Goal: Transaction & Acquisition: Obtain resource

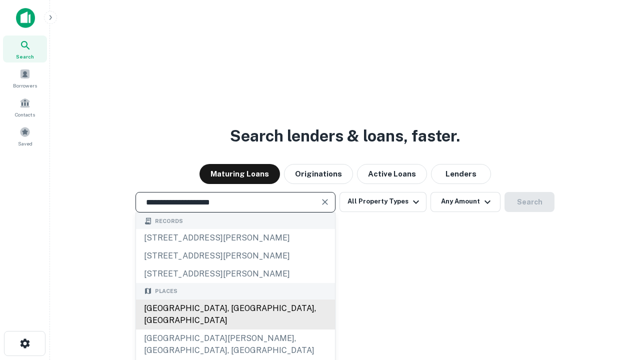
click at [235, 330] on div "[GEOGRAPHIC_DATA], [GEOGRAPHIC_DATA], [GEOGRAPHIC_DATA]" at bounding box center [235, 315] width 199 height 30
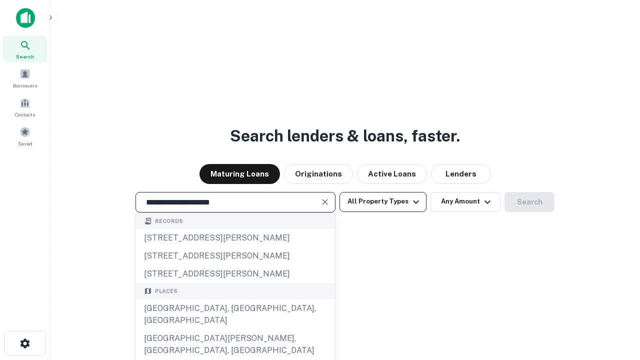
click at [383, 202] on button "All Property Types" at bounding box center [383, 202] width 87 height 20
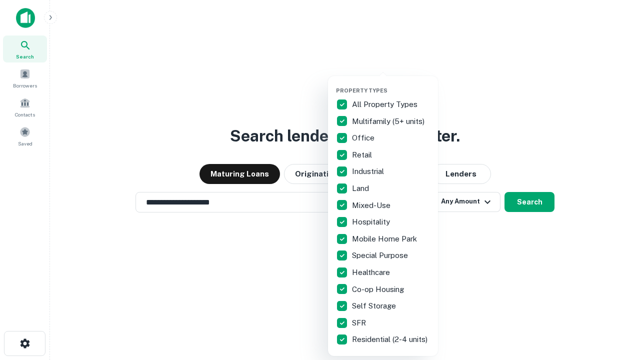
type input "**********"
click at [391, 84] on button "button" at bounding box center [391, 84] width 110 height 1
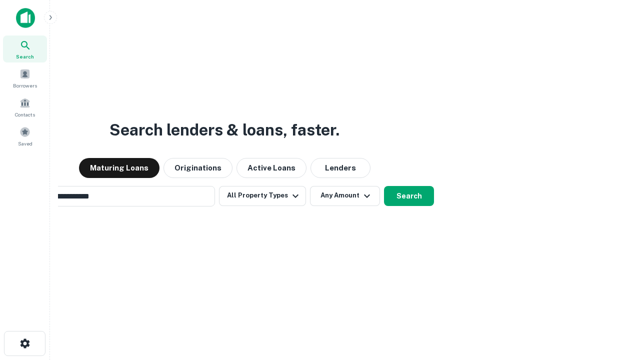
scroll to position [16, 0]
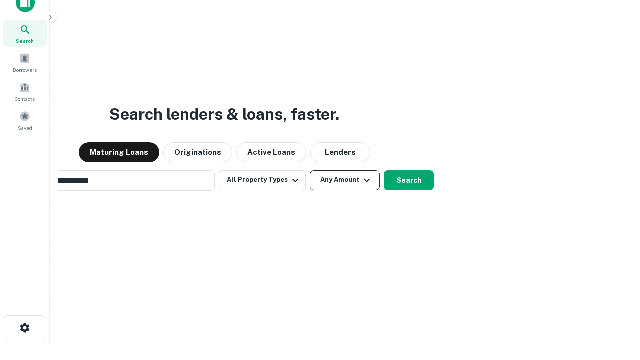
click at [310, 171] on button "Any Amount" at bounding box center [345, 181] width 70 height 20
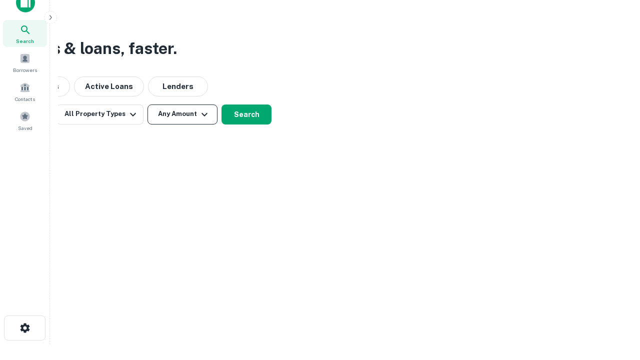
scroll to position [16, 0]
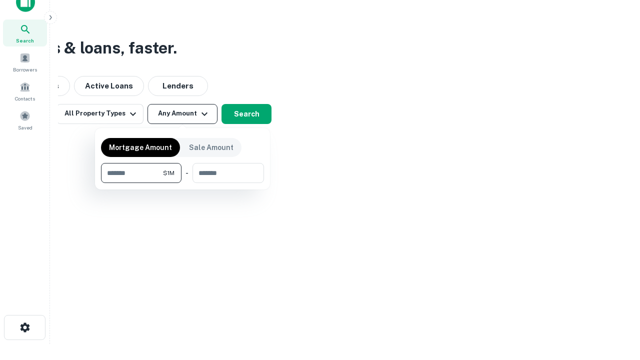
type input "*******"
click at [183, 183] on button "button" at bounding box center [182, 183] width 163 height 1
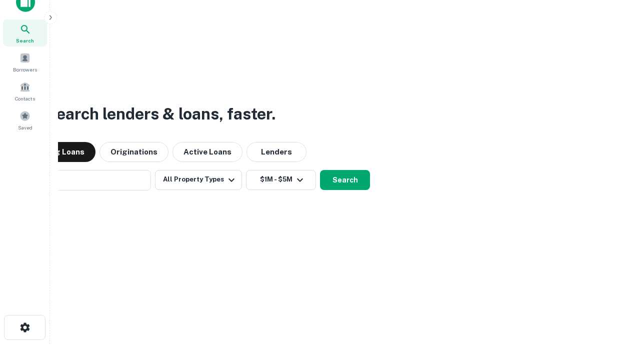
scroll to position [16, 0]
click at [320, 171] on button "Search" at bounding box center [345, 181] width 50 height 20
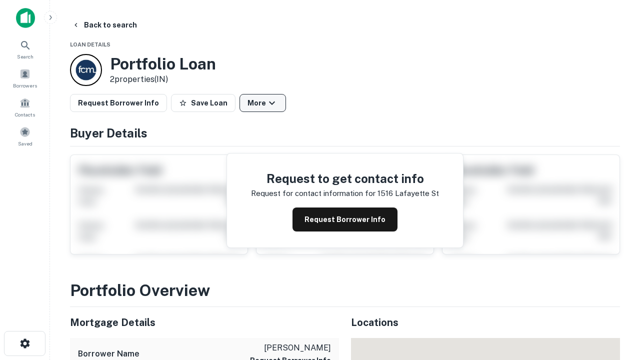
click at [263, 103] on button "More" at bounding box center [263, 103] width 47 height 18
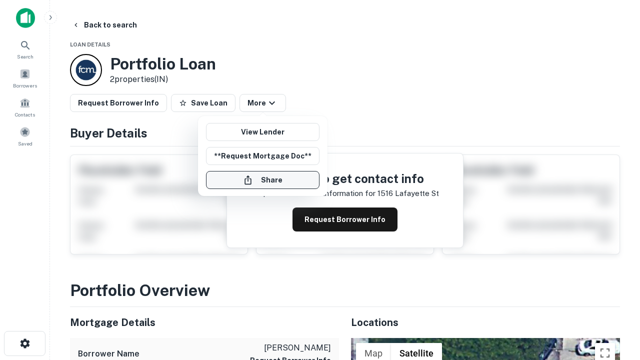
click at [263, 180] on button "Share" at bounding box center [263, 180] width 114 height 18
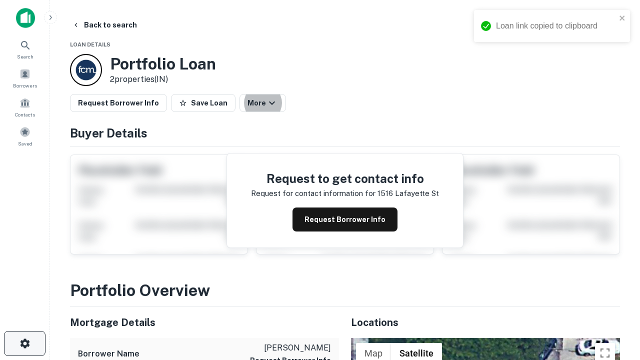
click at [25, 344] on icon "button" at bounding box center [25, 344] width 12 height 12
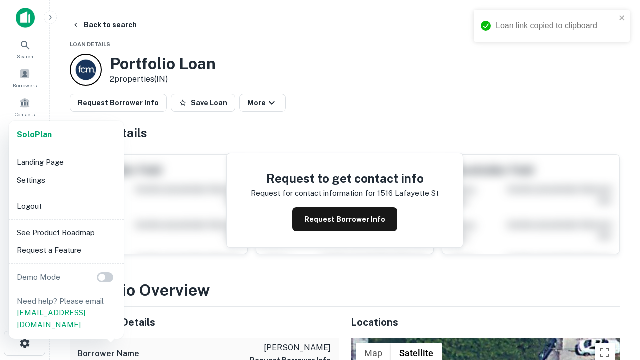
click at [66, 206] on li "Logout" at bounding box center [66, 207] width 107 height 18
